Goal: Transaction & Acquisition: Purchase product/service

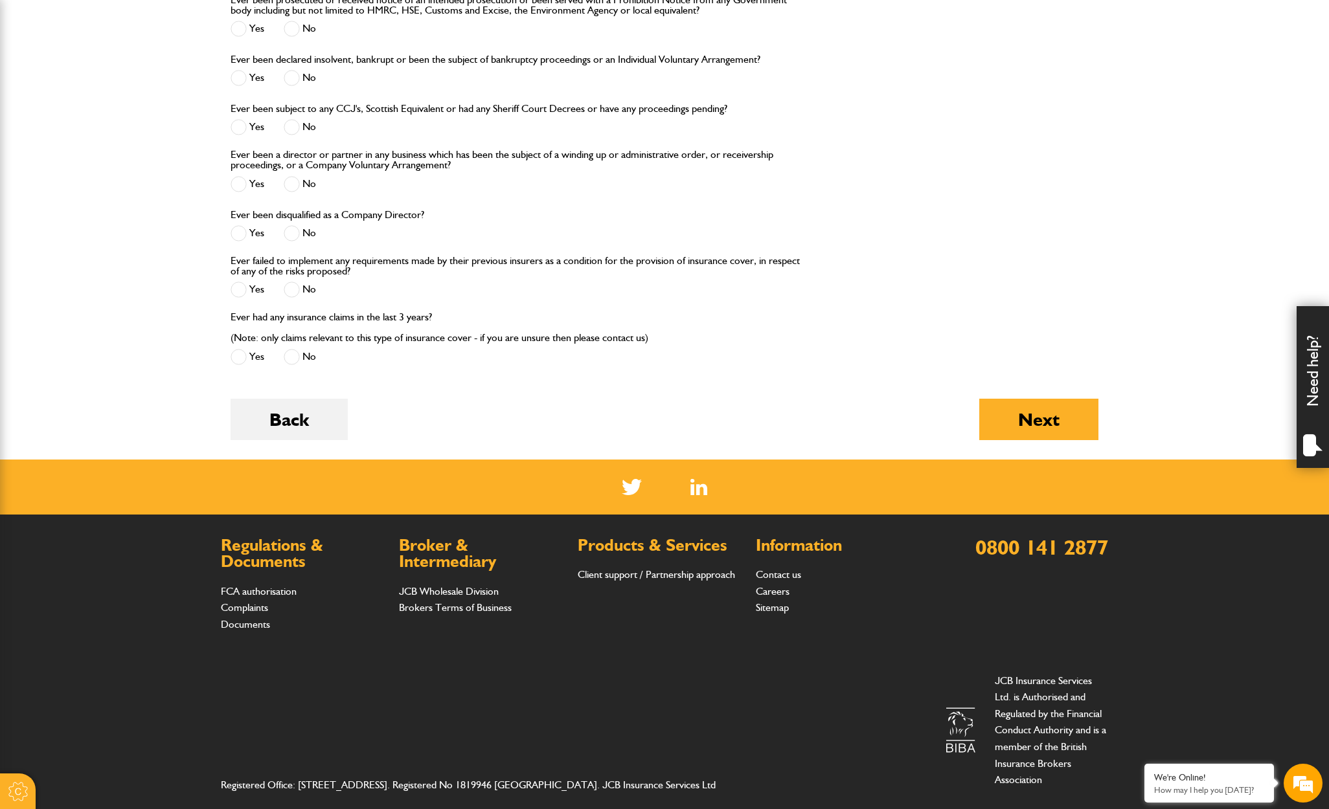
scroll to position [1452, 0]
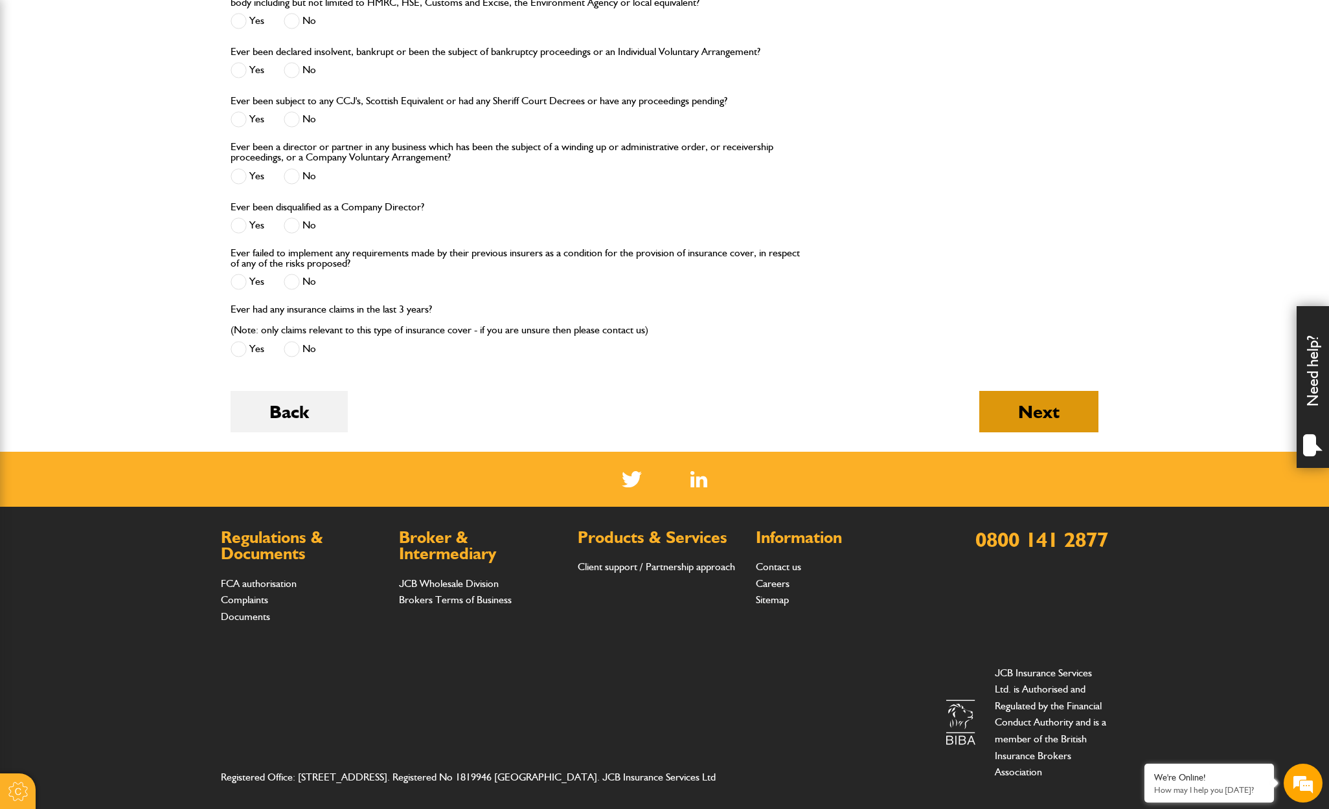
click at [1029, 395] on button "Next" at bounding box center [1038, 411] width 119 height 41
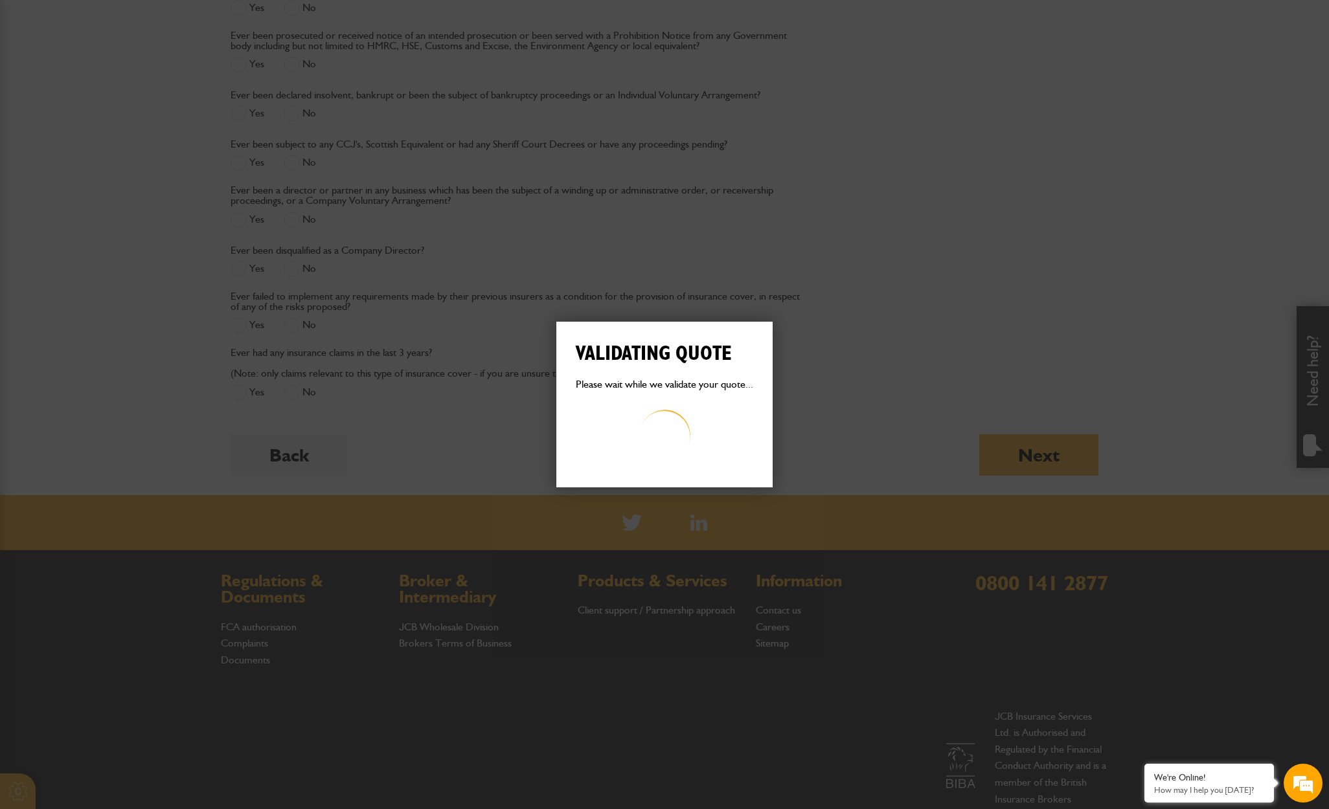
scroll to position [1407, 0]
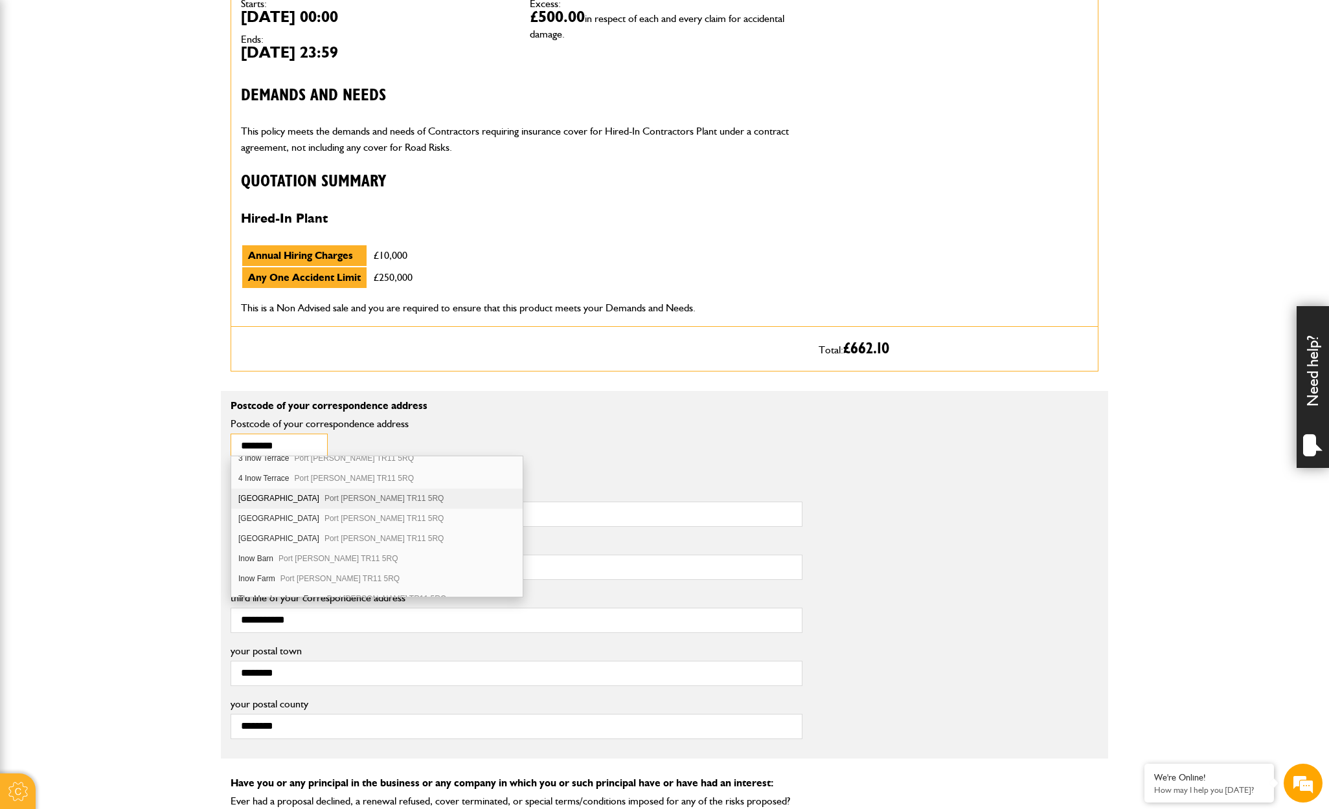
scroll to position [89, 0]
type input "********"
click at [327, 540] on span "Port Navas Constantine Falmouth TR11 5RQ" at bounding box center [384, 537] width 120 height 9
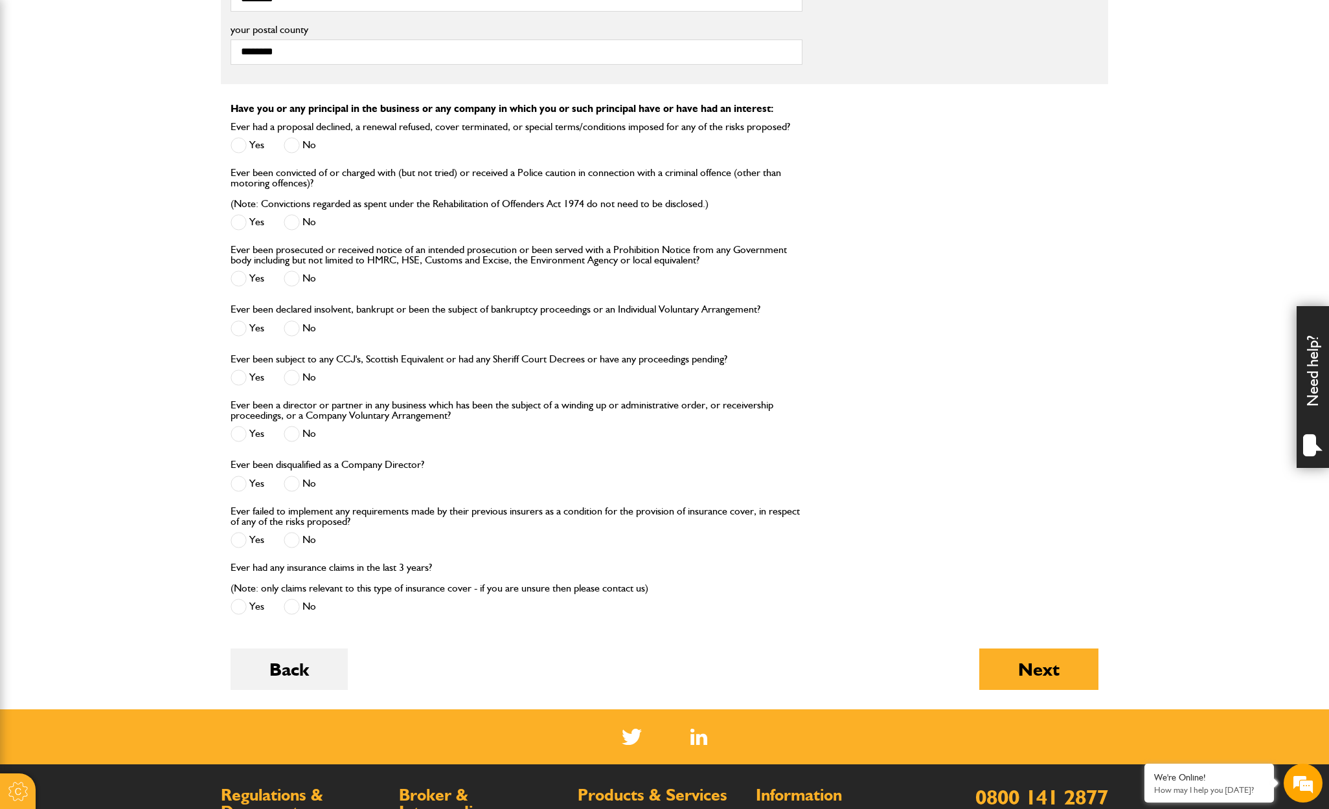
scroll to position [1285, 0]
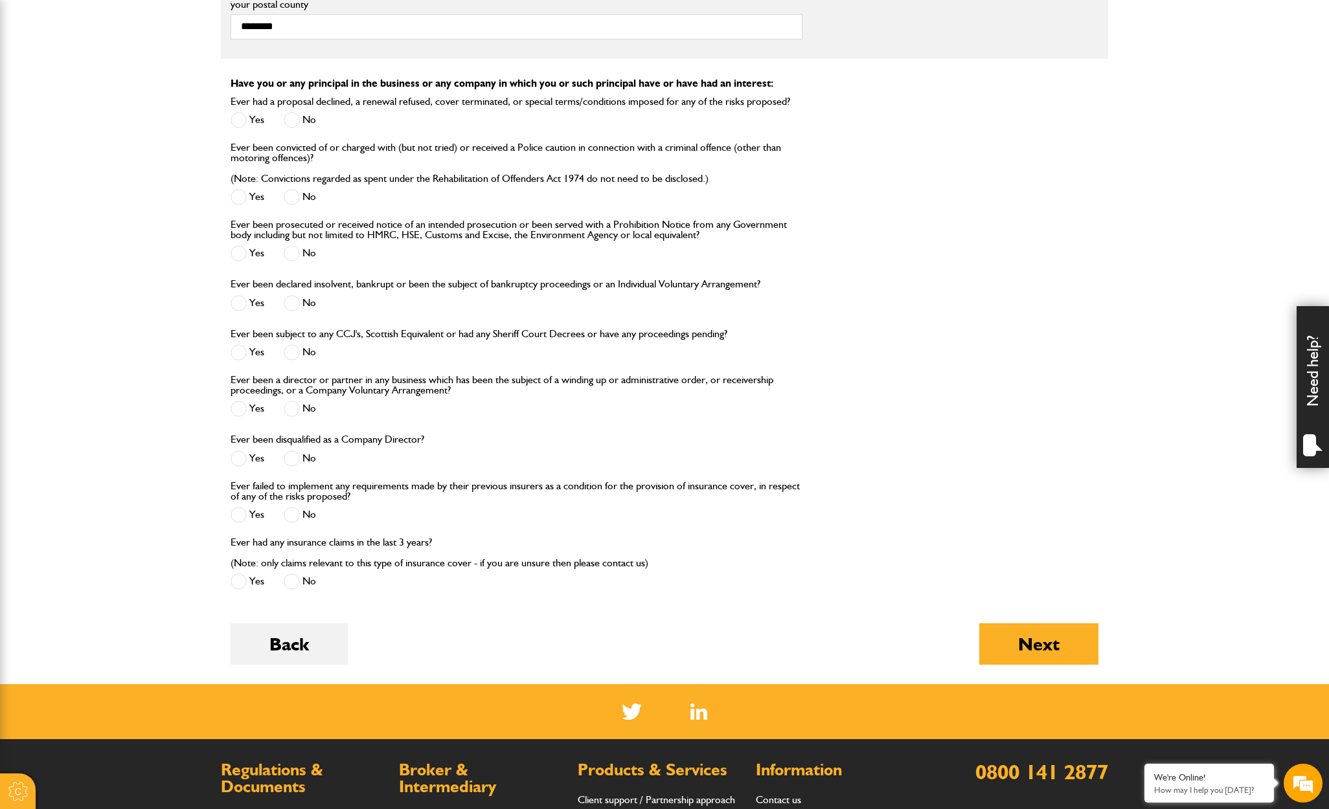
drag, startPoint x: 1044, startPoint y: 648, endPoint x: 931, endPoint y: 631, distance: 114.0
click at [1042, 647] on button "Next" at bounding box center [1038, 644] width 119 height 41
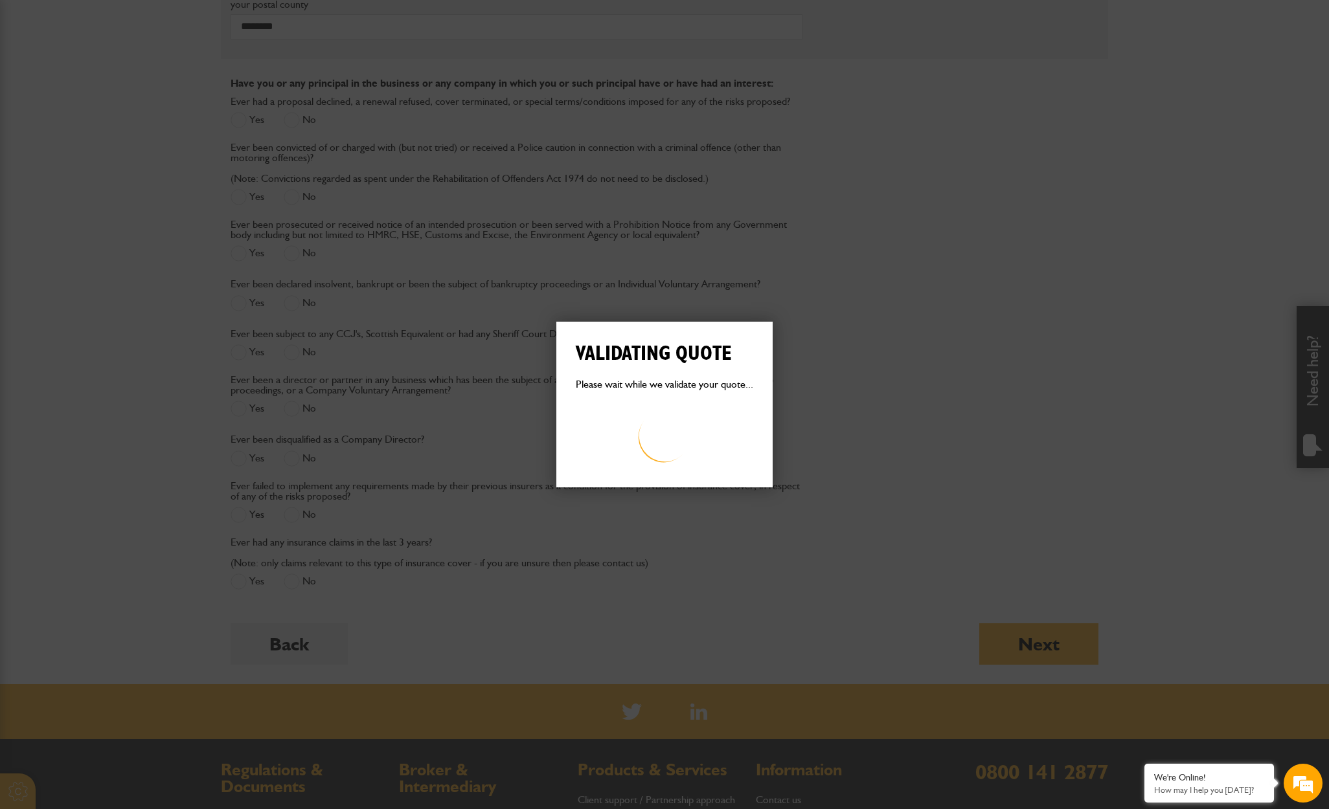
scroll to position [1283, 0]
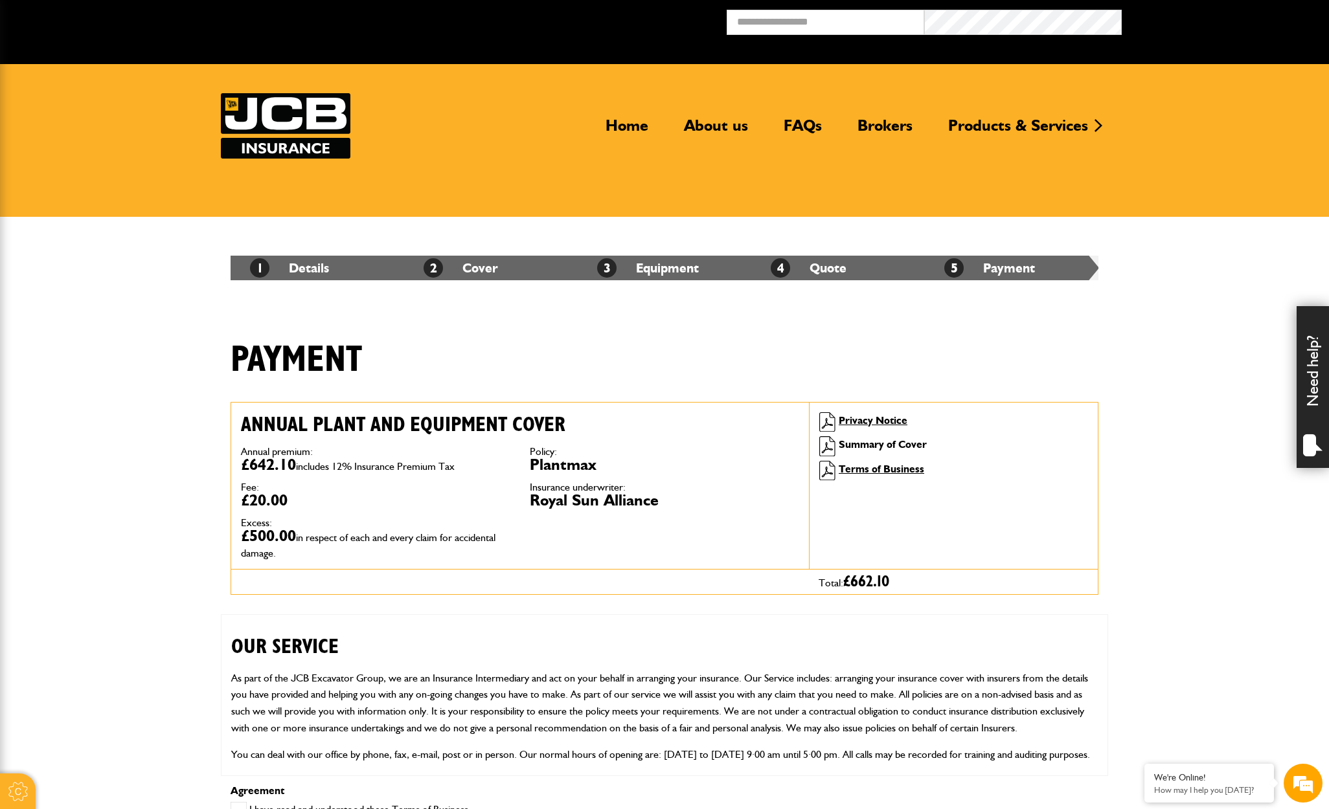
click at [876, 447] on link "Summary of Cover" at bounding box center [882, 444] width 88 height 12
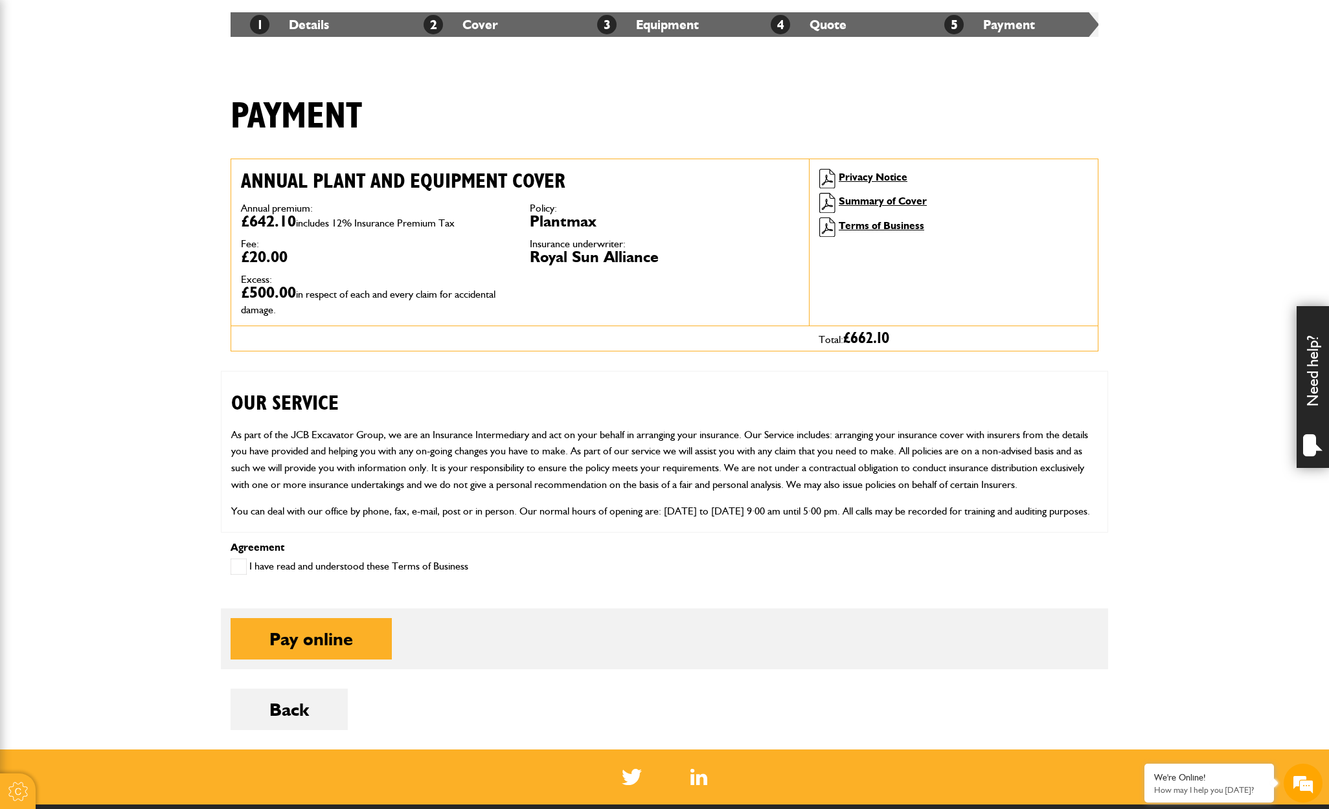
scroll to position [290, 0]
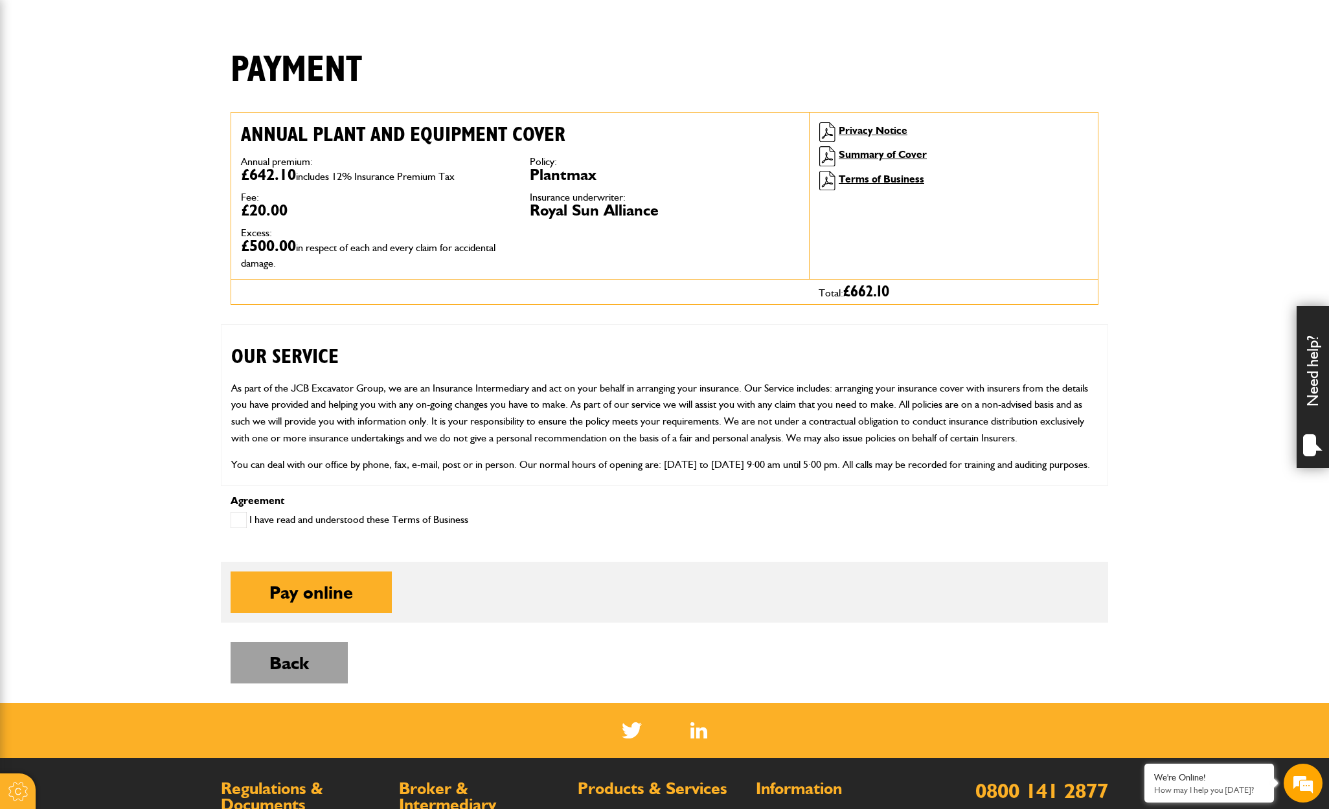
click at [297, 653] on button "Back" at bounding box center [288, 662] width 117 height 41
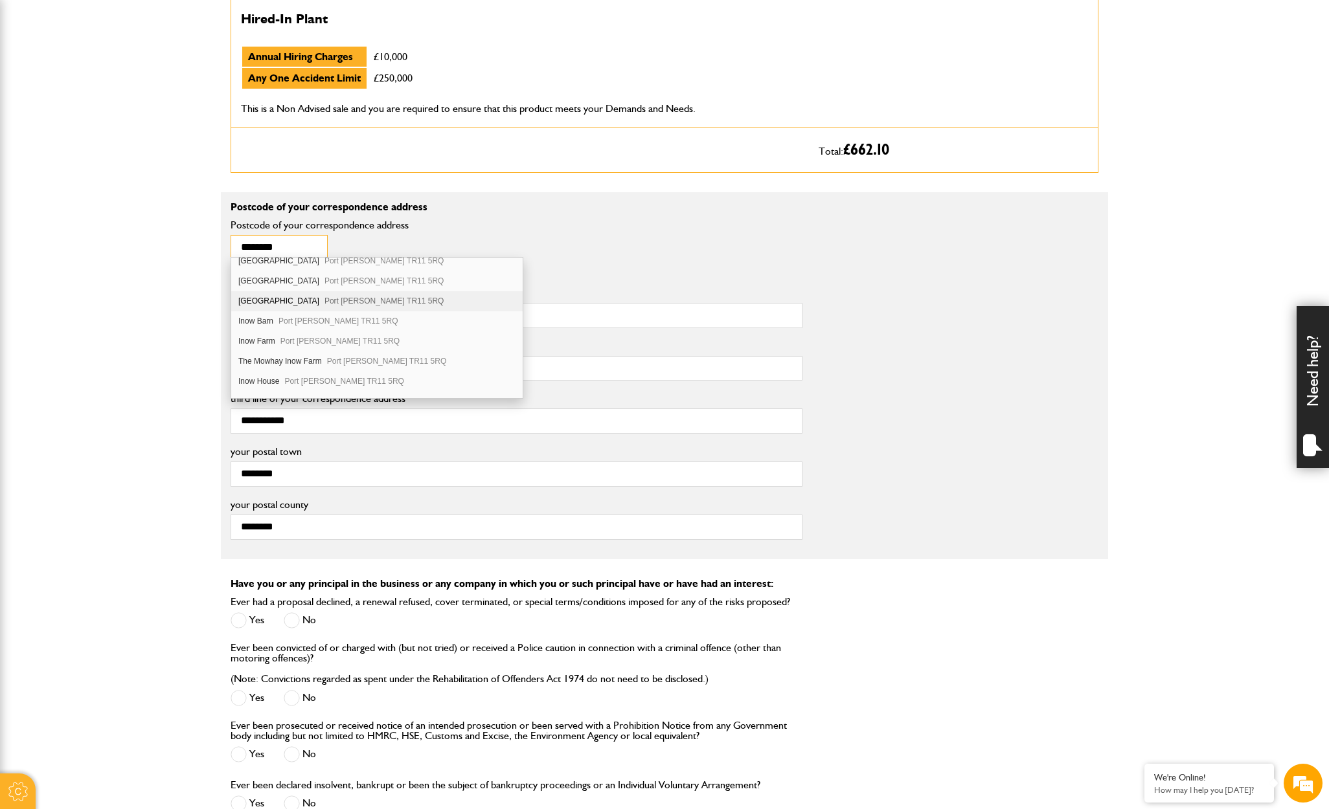
scroll to position [134, 0]
type input "********"
click at [324, 291] on span "Port Navas Constantine Falmouth TR11 5RQ" at bounding box center [384, 293] width 120 height 9
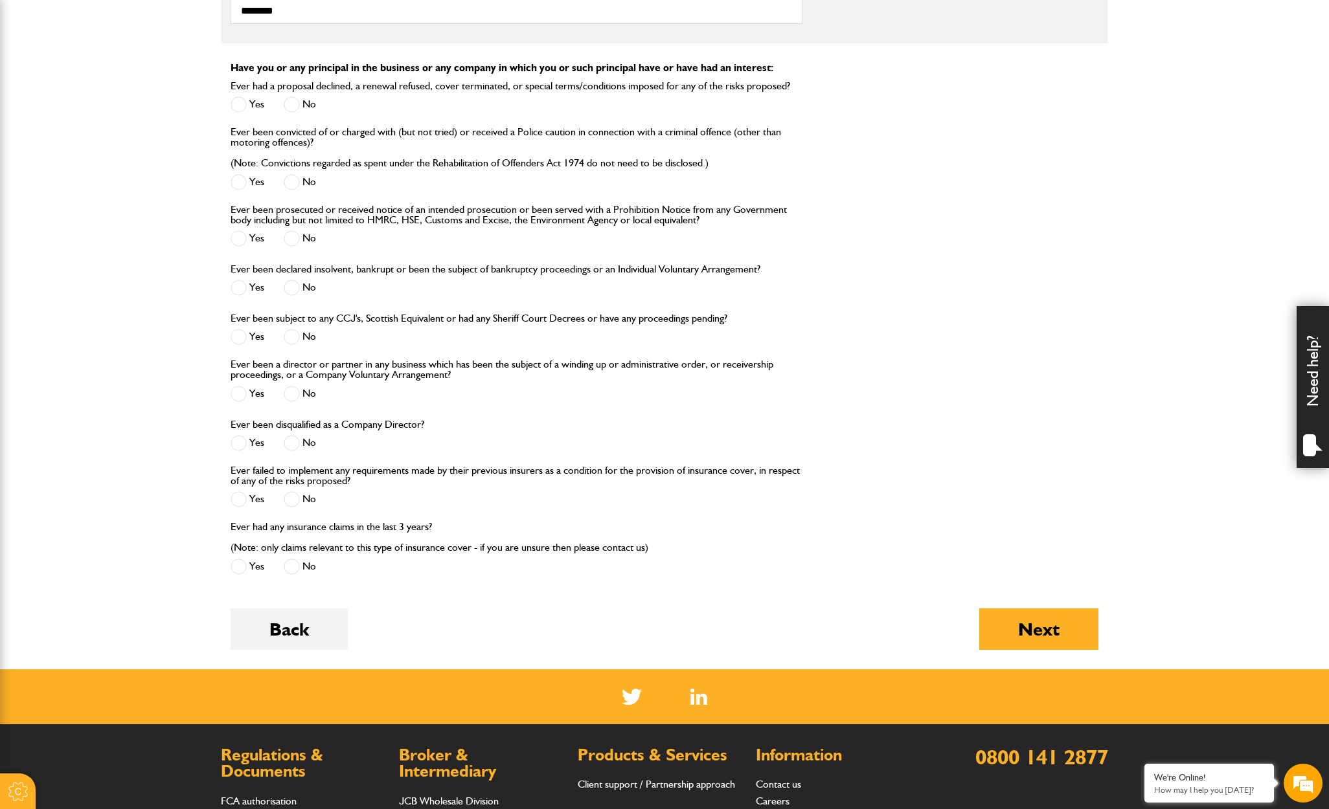
scroll to position [1235, 0]
click at [1014, 618] on button "Next" at bounding box center [1038, 628] width 119 height 41
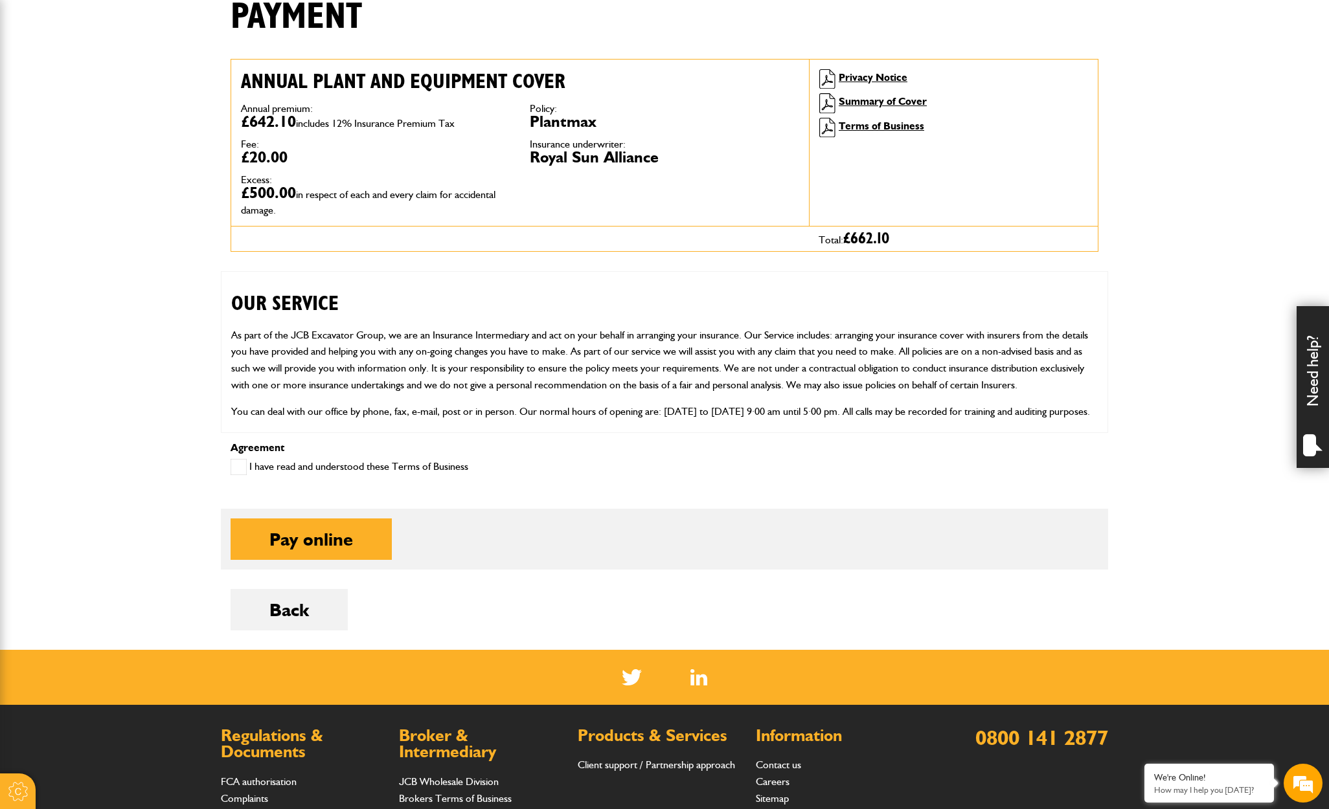
scroll to position [345, 0]
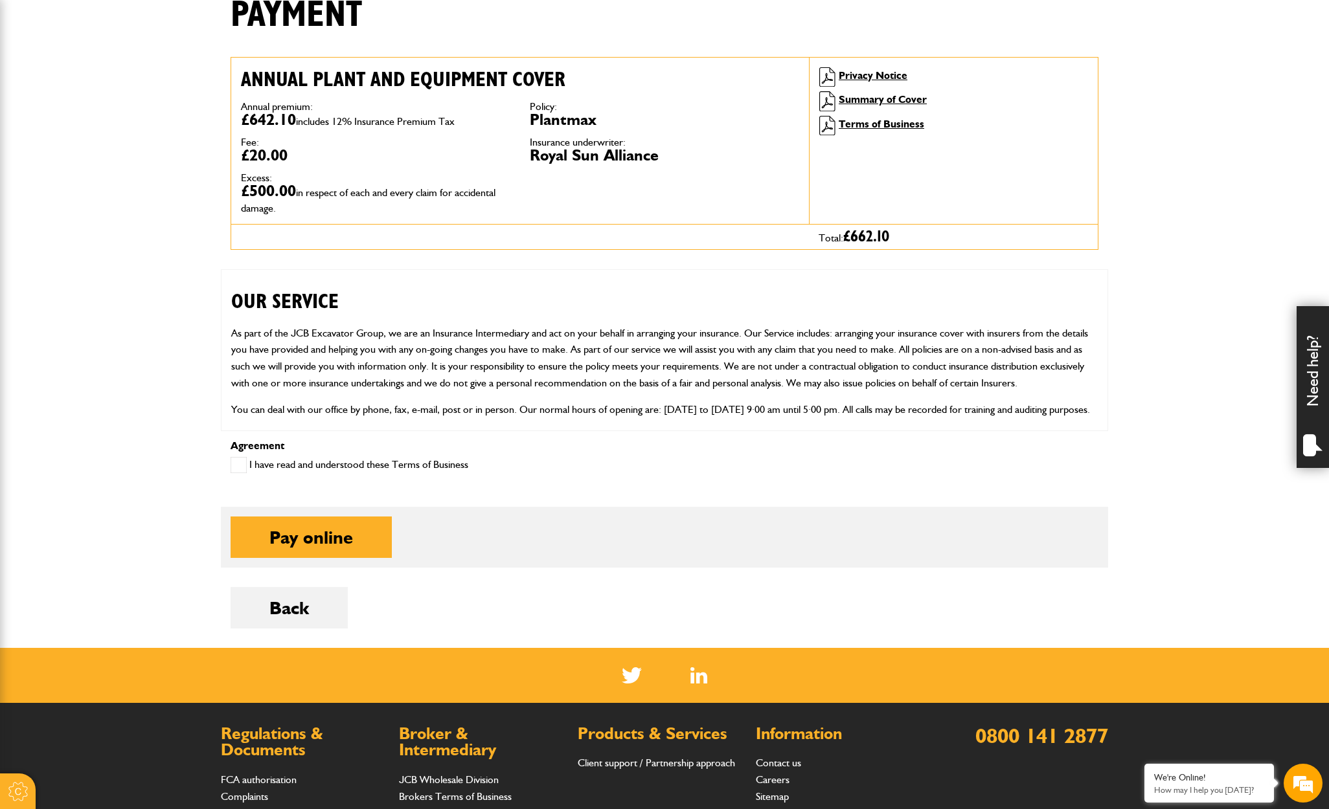
click at [243, 467] on span at bounding box center [238, 465] width 16 height 16
click at [335, 546] on button "Pay online" at bounding box center [310, 537] width 161 height 41
